Goal: Information Seeking & Learning: Understand process/instructions

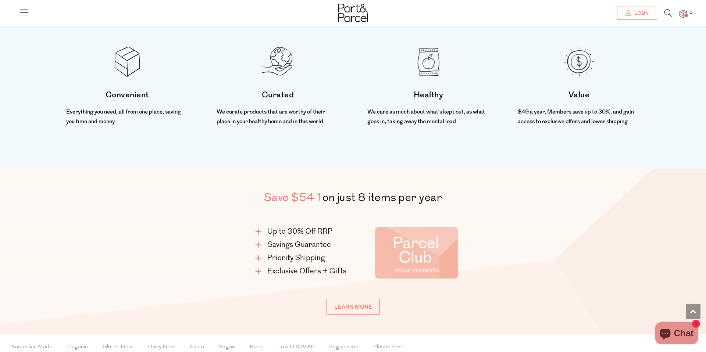
scroll to position [336, 0]
click at [369, 305] on link "Learn more" at bounding box center [352, 306] width 53 height 16
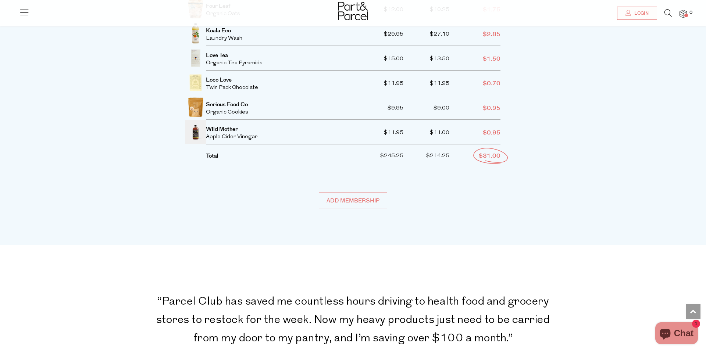
scroll to position [1619, 0]
click at [356, 192] on input "Add membership" at bounding box center [353, 200] width 68 height 16
type input "ADDED"
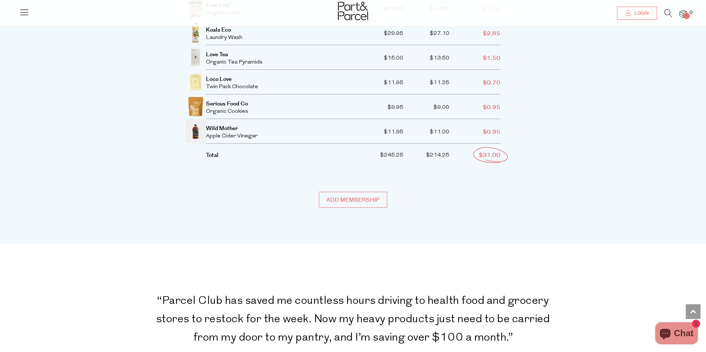
type input "ADDED"
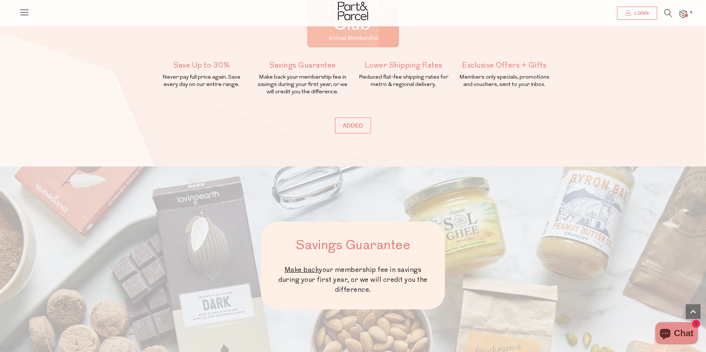
scroll to position [0, 0]
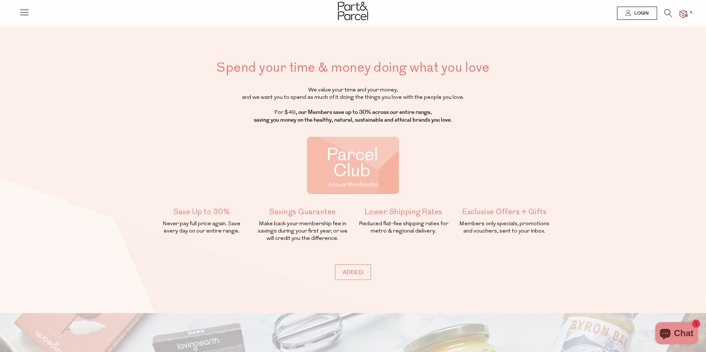
click at [29, 17] on icon at bounding box center [24, 12] width 10 height 10
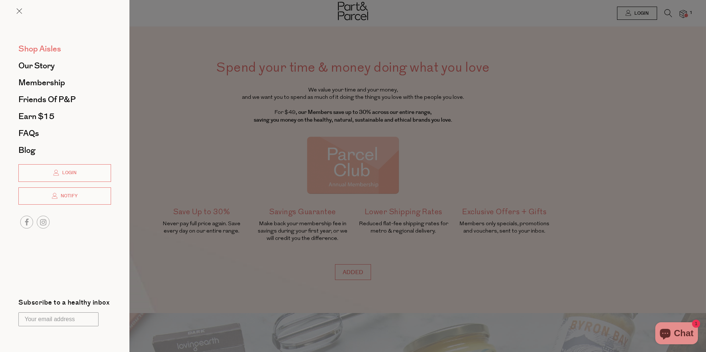
click at [45, 48] on span "Shop Aisles" at bounding box center [39, 49] width 43 height 12
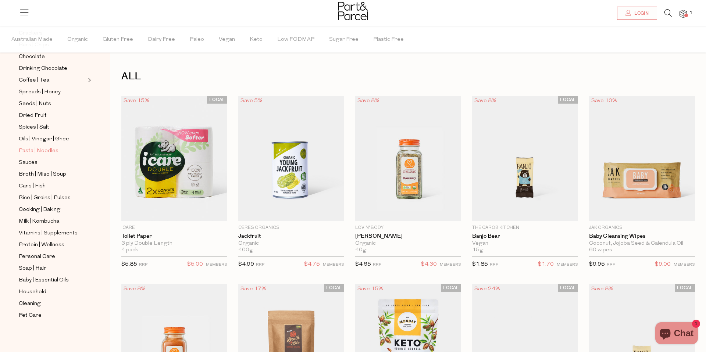
scroll to position [30, 0]
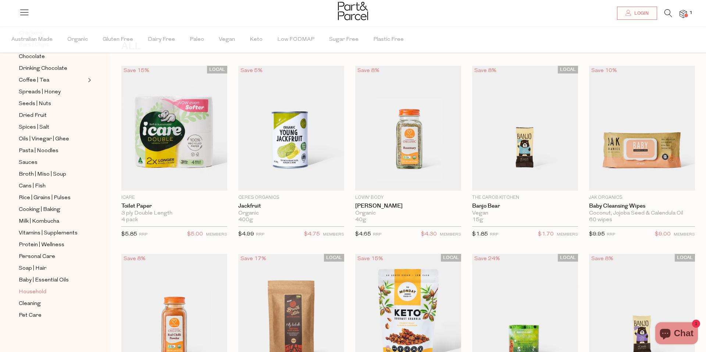
click at [32, 293] on span "Household" at bounding box center [33, 292] width 28 height 9
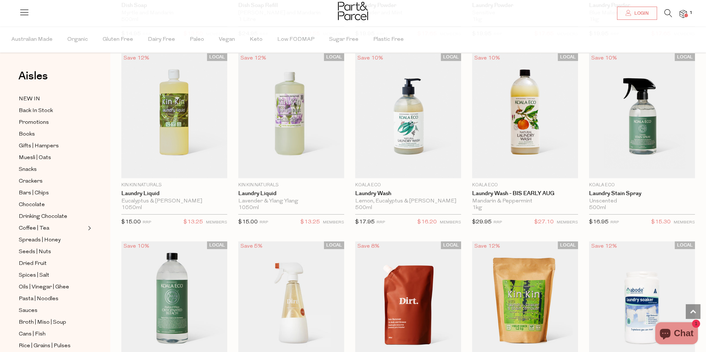
scroll to position [1548, 0]
click at [686, 13] on img at bounding box center [682, 14] width 7 height 8
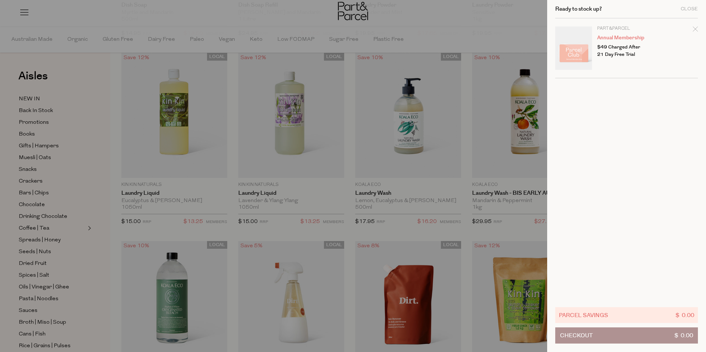
click at [693, 28] on icon "Remove Annual Membership" at bounding box center [694, 28] width 5 height 5
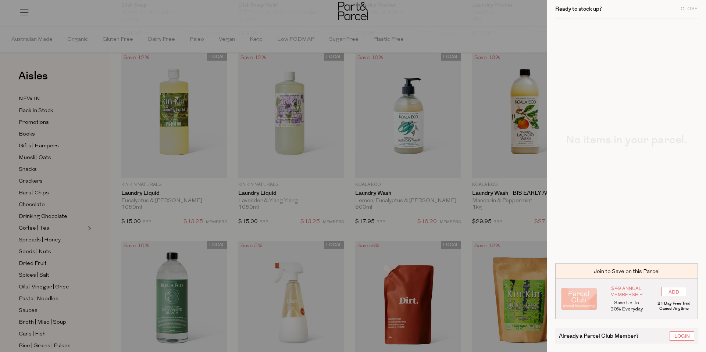
click at [696, 29] on div "No items in your parcel." at bounding box center [626, 136] width 143 height 237
click at [511, 22] on div at bounding box center [353, 176] width 706 height 352
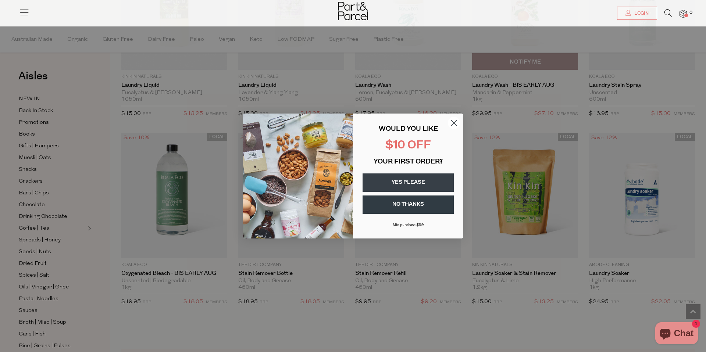
scroll to position [1657, 0]
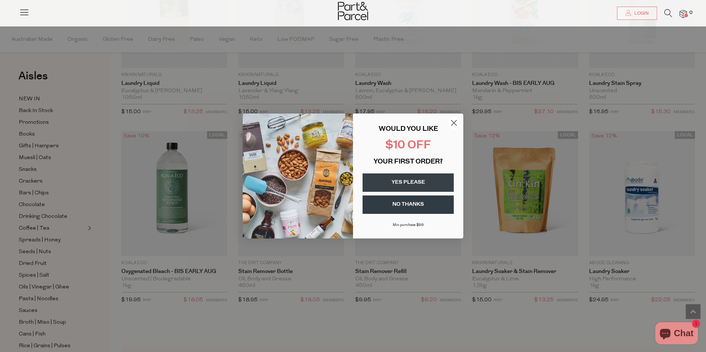
click at [453, 119] on circle "Close dialog" at bounding box center [454, 123] width 12 height 12
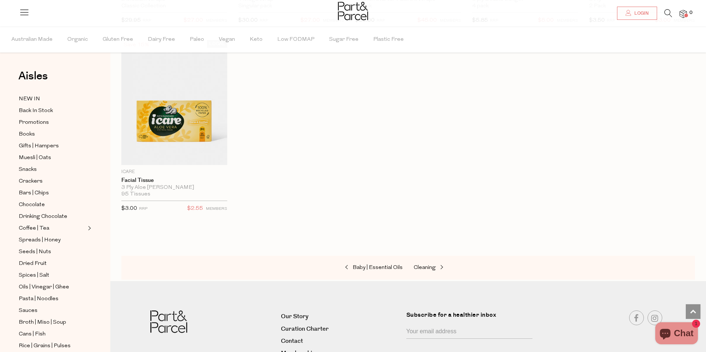
scroll to position [3074, 0]
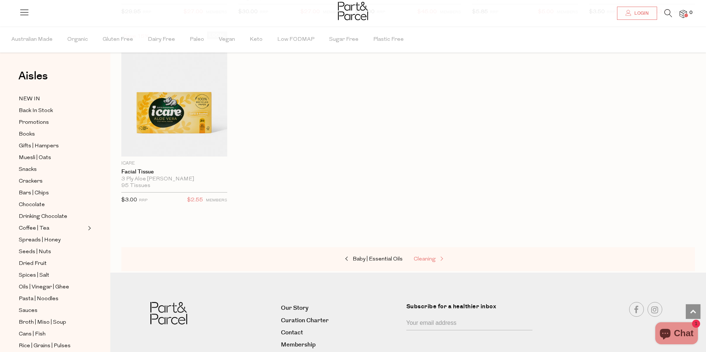
click at [426, 259] on span "Cleaning" at bounding box center [424, 260] width 22 height 6
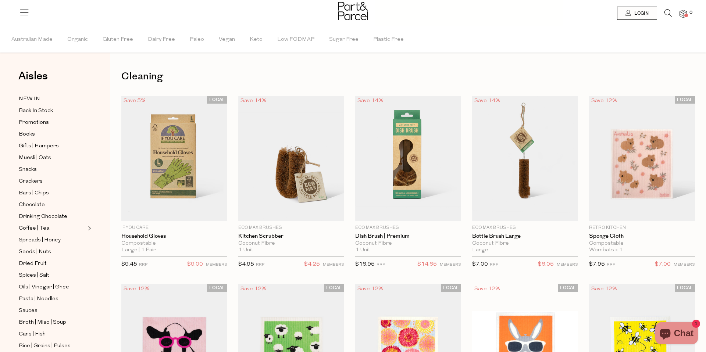
click at [426, 260] on span "$14.65" at bounding box center [426, 265] width 19 height 10
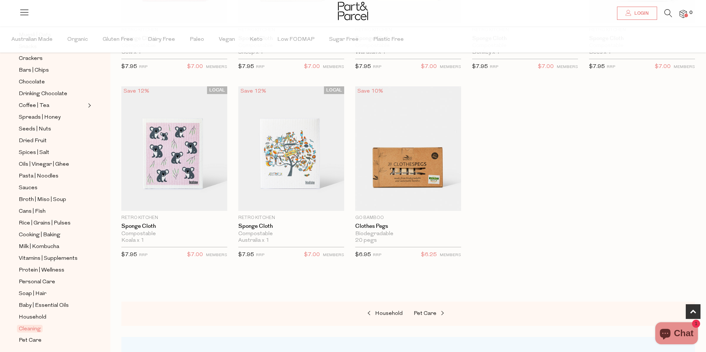
scroll to position [133, 0]
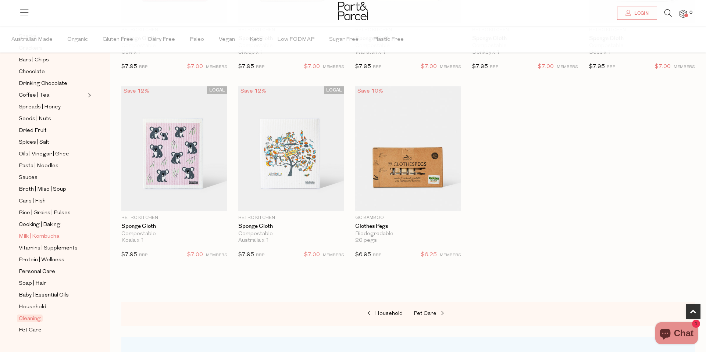
click at [40, 234] on span "Milk | Kombucha" at bounding box center [39, 236] width 40 height 9
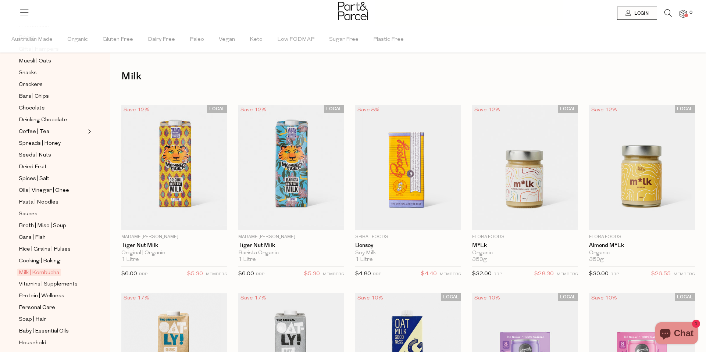
scroll to position [148, 0]
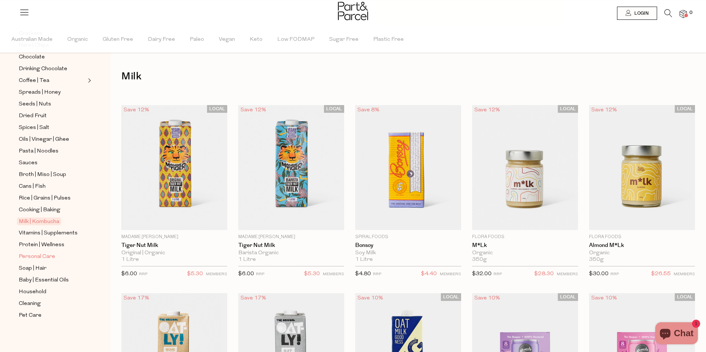
click at [43, 256] on span "Personal Care" at bounding box center [37, 256] width 36 height 9
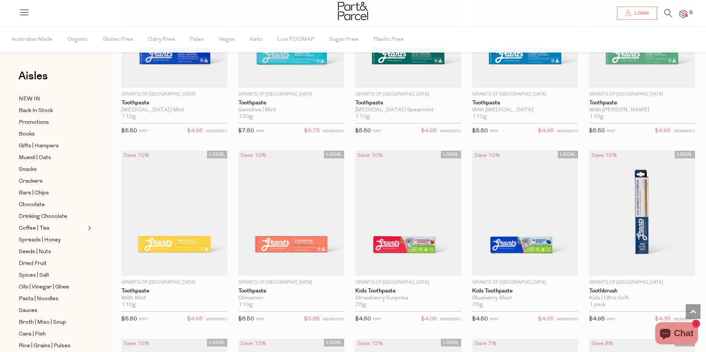
scroll to position [900, 0]
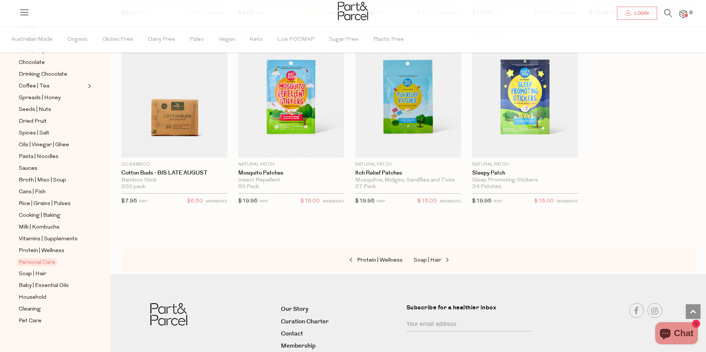
scroll to position [145, 0]
click at [39, 269] on span "Soap | Hair" at bounding box center [33, 271] width 28 height 9
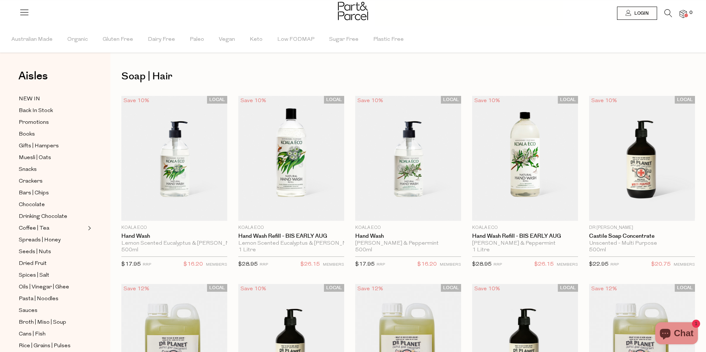
click at [26, 9] on icon at bounding box center [24, 12] width 10 height 10
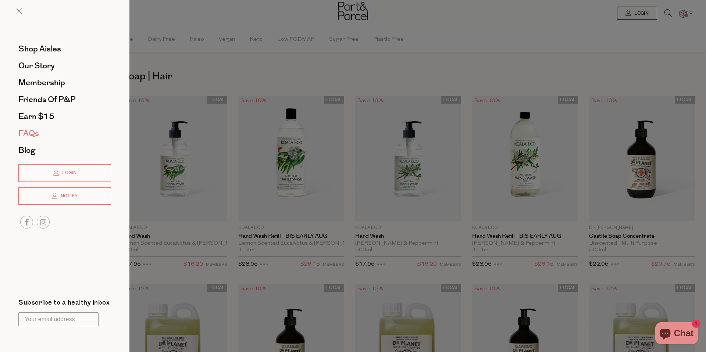
click at [33, 131] on span "FAQs" at bounding box center [28, 134] width 21 height 12
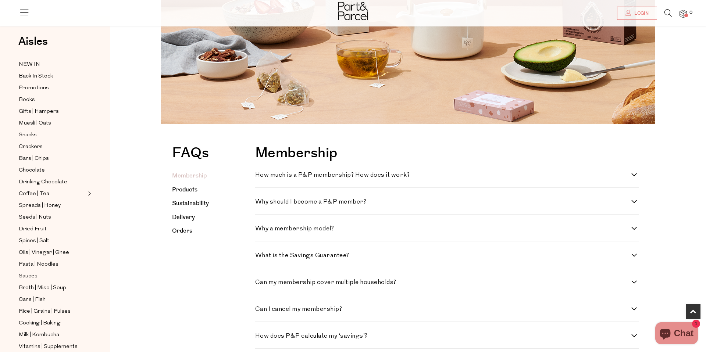
scroll to position [120, 0]
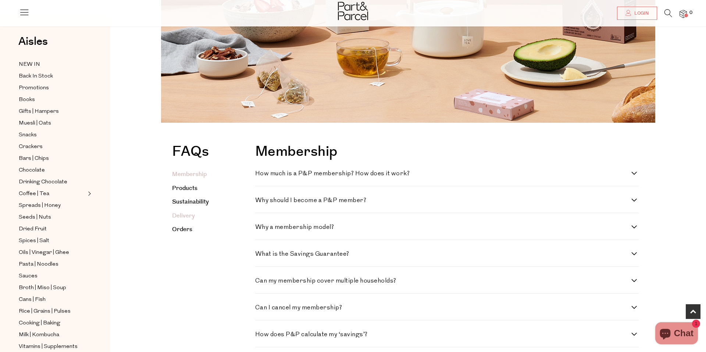
click at [189, 217] on link "Delivery" at bounding box center [183, 216] width 23 height 8
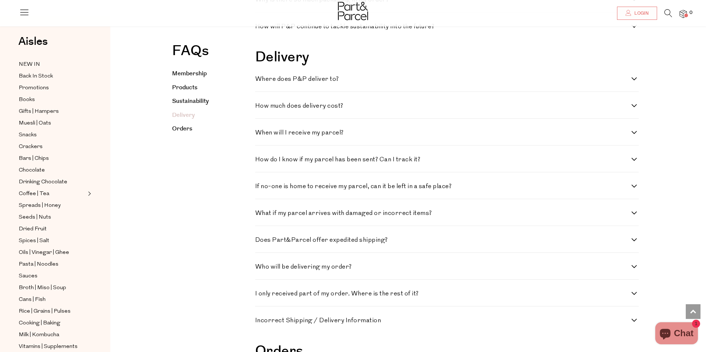
scroll to position [915, 0]
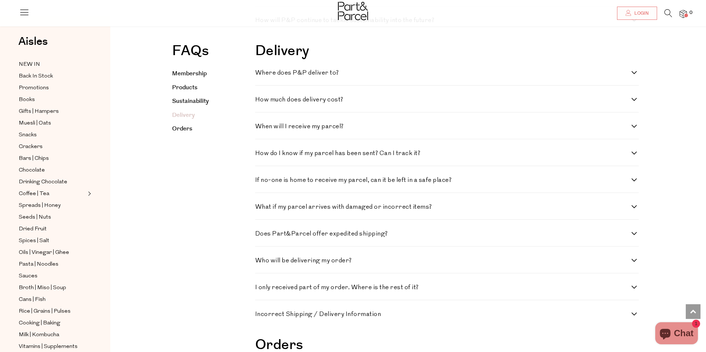
click at [302, 101] on h4 "How much does delivery cost?" at bounding box center [443, 100] width 376 height 6
click at [260, 101] on cost\? "How much does delivery cost?" at bounding box center [257, 99] width 5 height 5
checkbox cost\? "true"
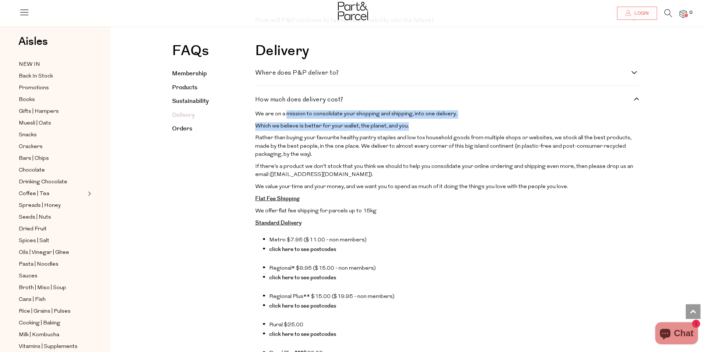
drag, startPoint x: 287, startPoint y: 113, endPoint x: 433, endPoint y: 126, distance: 146.8
click at [433, 126] on div "We are on a mission to consolidate your shopping and shipping, into one deliver…" at bounding box center [446, 307] width 383 height 394
click at [433, 126] on p "Which we believe is better for your wallet, the planet, and you." at bounding box center [446, 126] width 383 height 8
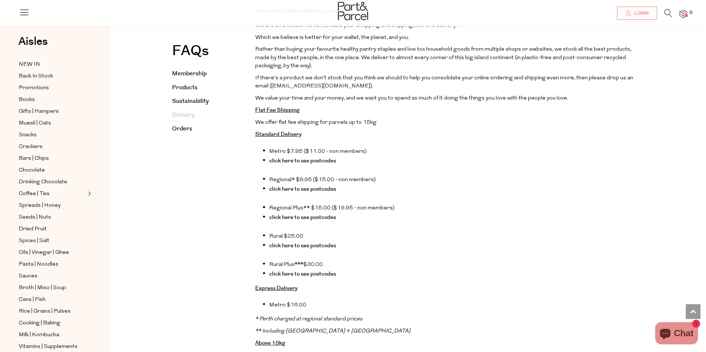
scroll to position [1004, 0]
click at [325, 246] on link "click here to see postcodes" at bounding box center [302, 245] width 67 height 8
click at [315, 218] on link "click here to see postcodes" at bounding box center [302, 217] width 67 height 8
click at [585, 107] on p "Flat Fee Shipping" at bounding box center [446, 110] width 383 height 9
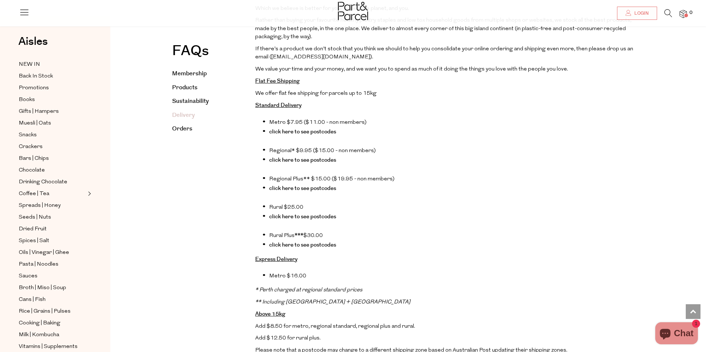
scroll to position [1094, 0]
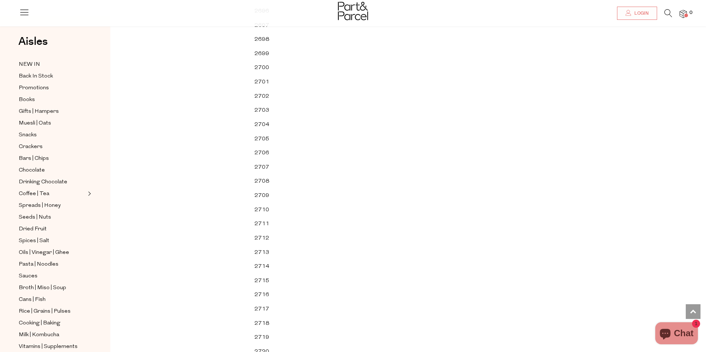
scroll to position [4524, 0]
